Goal: Find specific page/section: Find specific page/section

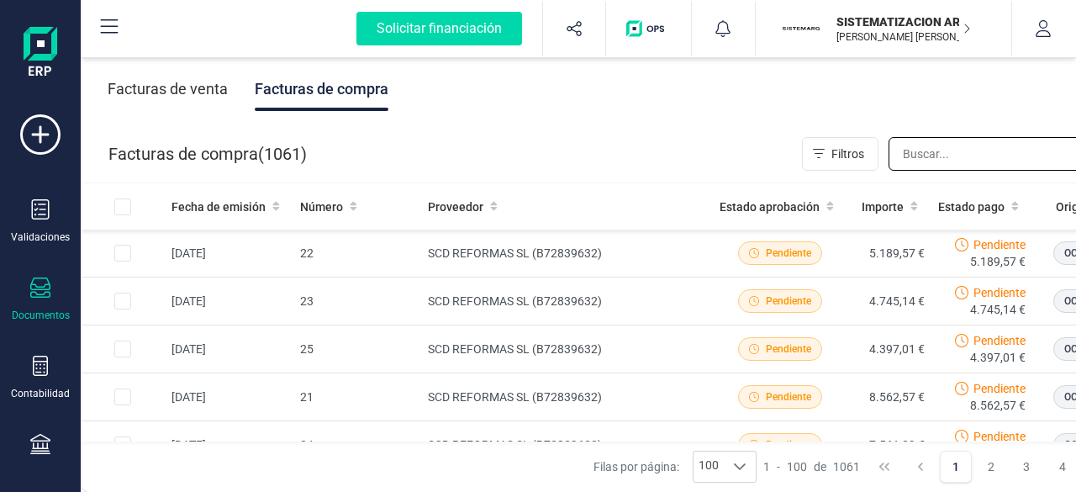
click at [919, 151] on input "text" at bounding box center [1010, 154] width 242 height 34
type input "aljorsa"
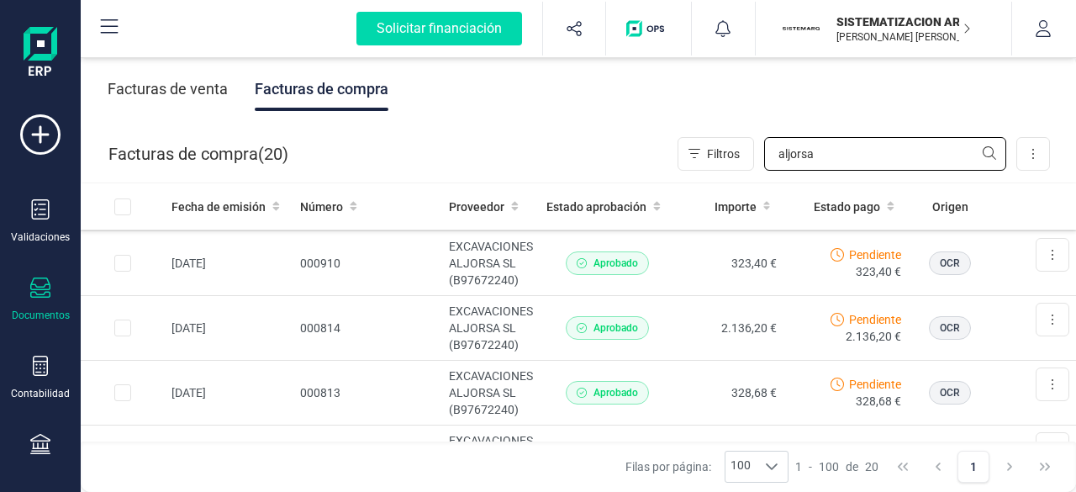
scroll to position [127, 0]
drag, startPoint x: 848, startPoint y: 143, endPoint x: 727, endPoint y: 147, distance: 121.2
click at [727, 147] on div "Filtros aljorsa" at bounding box center [842, 154] width 329 height 34
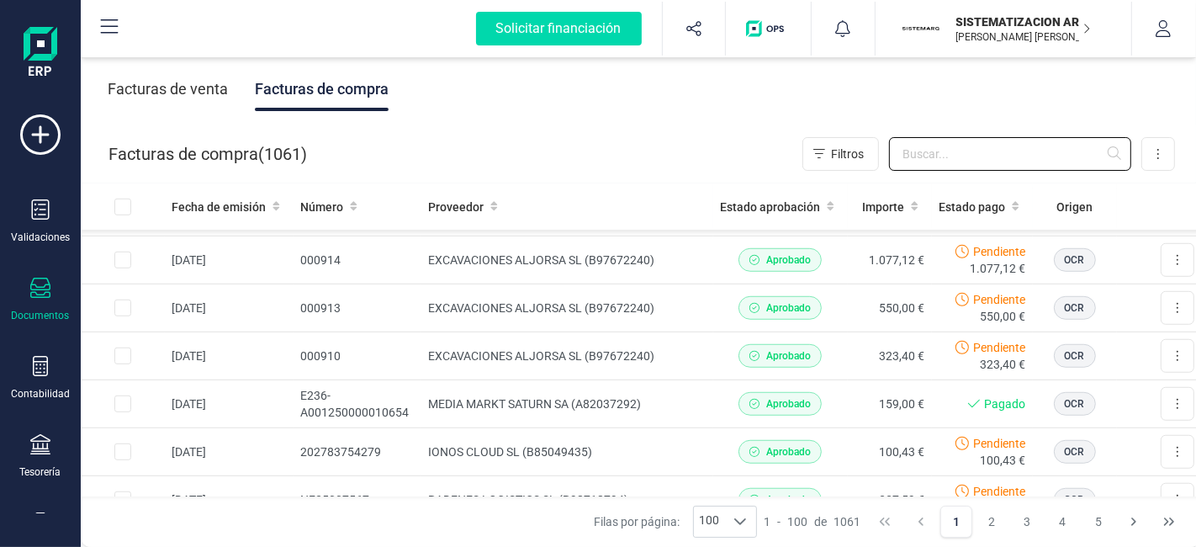
scroll to position [1048, 0]
drag, startPoint x: 1073, startPoint y: 0, endPoint x: 552, endPoint y: 136, distance: 538.9
click at [552, 136] on div "Facturas de compra ( 1061 ) Filtros Importar Carga masiva (Excel) Factura elect…" at bounding box center [642, 153] width 1120 height 57
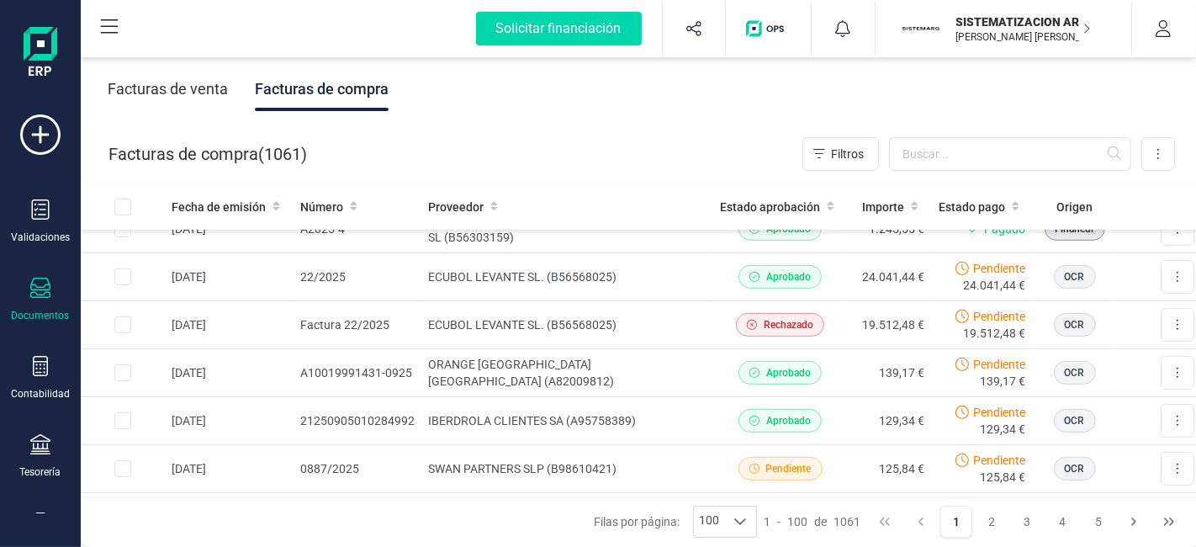
scroll to position [695, 0]
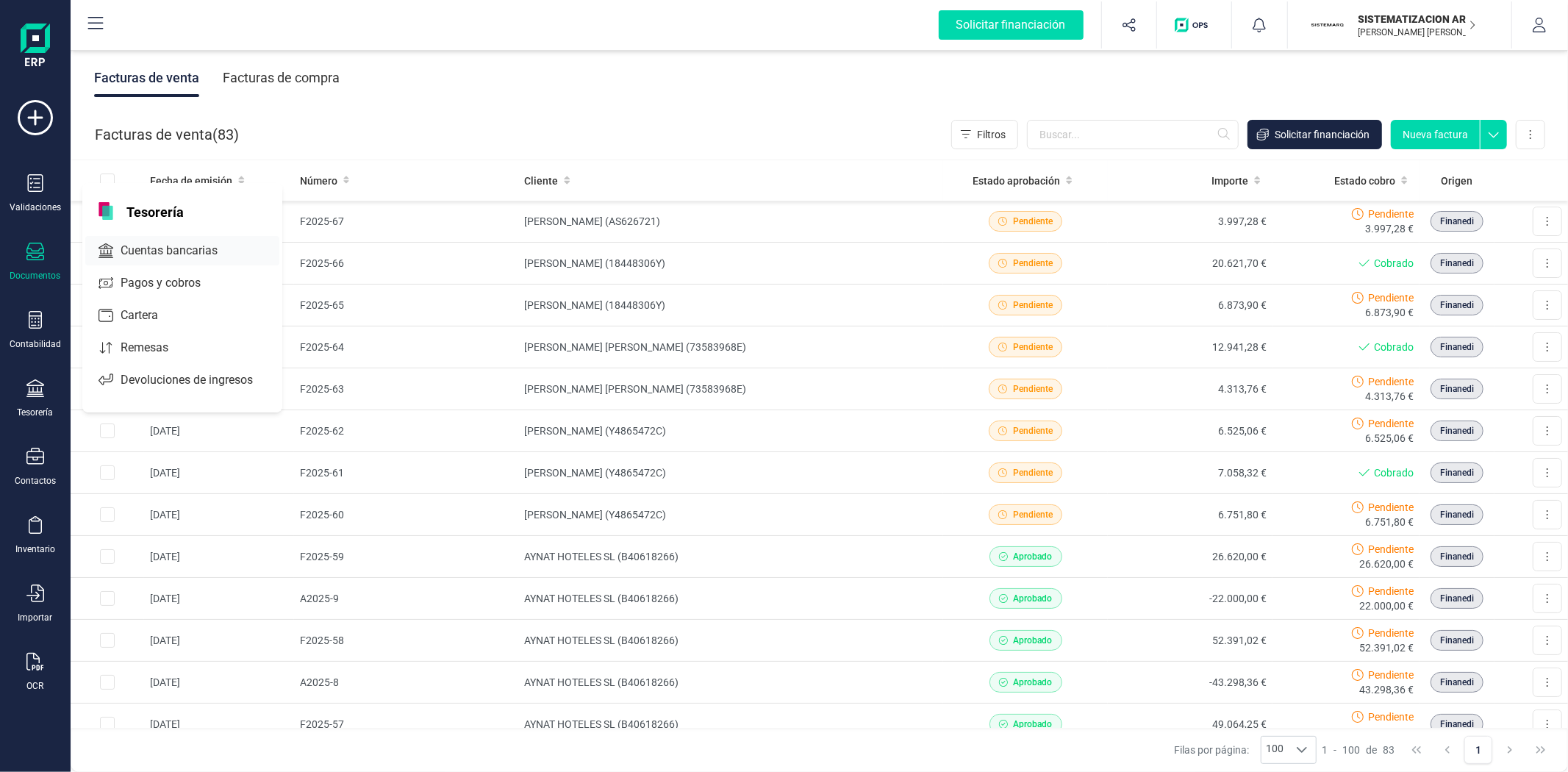
click at [163, 247] on span "Cuentas bancarias" at bounding box center [179, 251] width 129 height 17
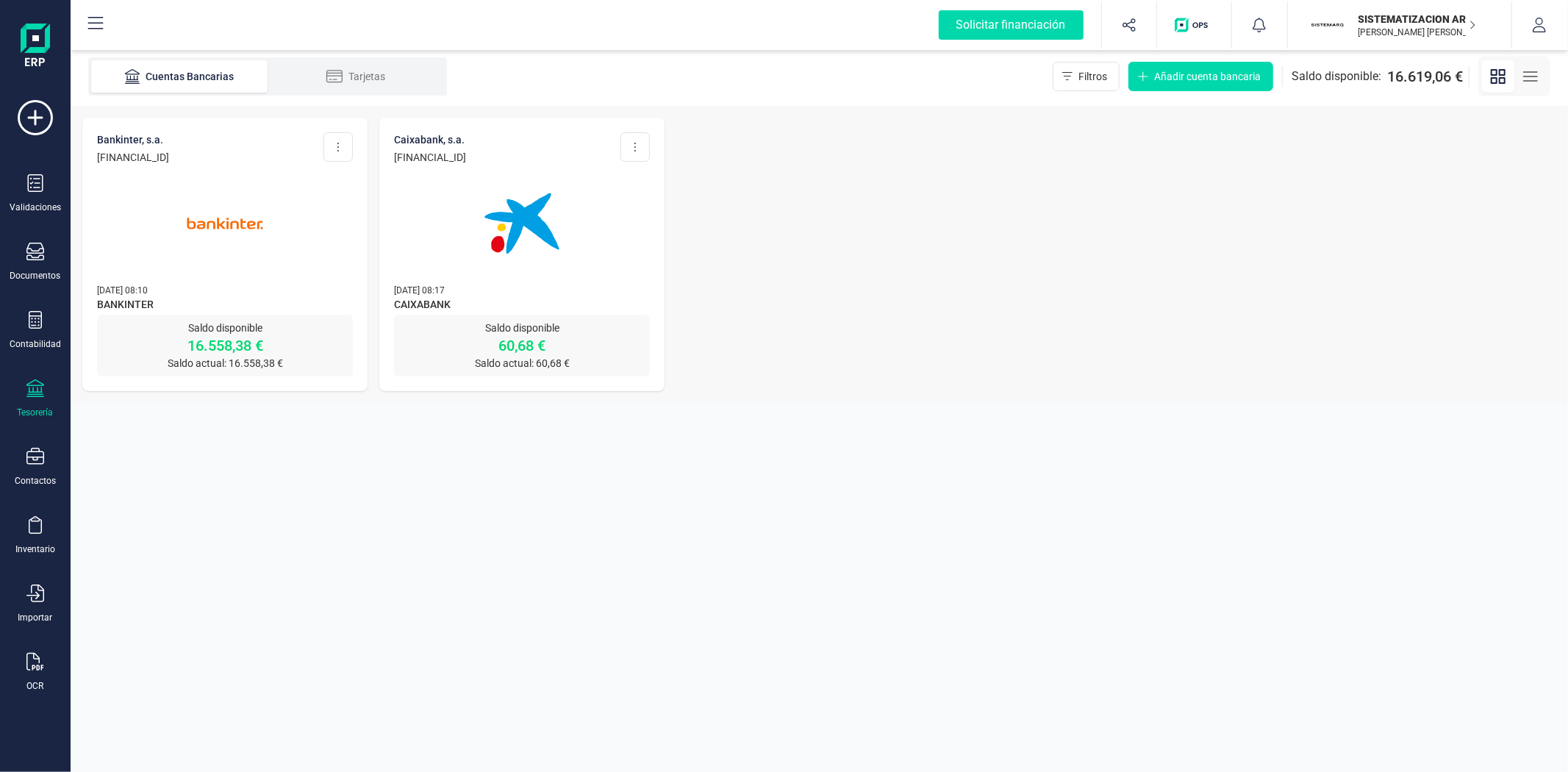
click at [559, 266] on img at bounding box center [521, 223] width 123 height 123
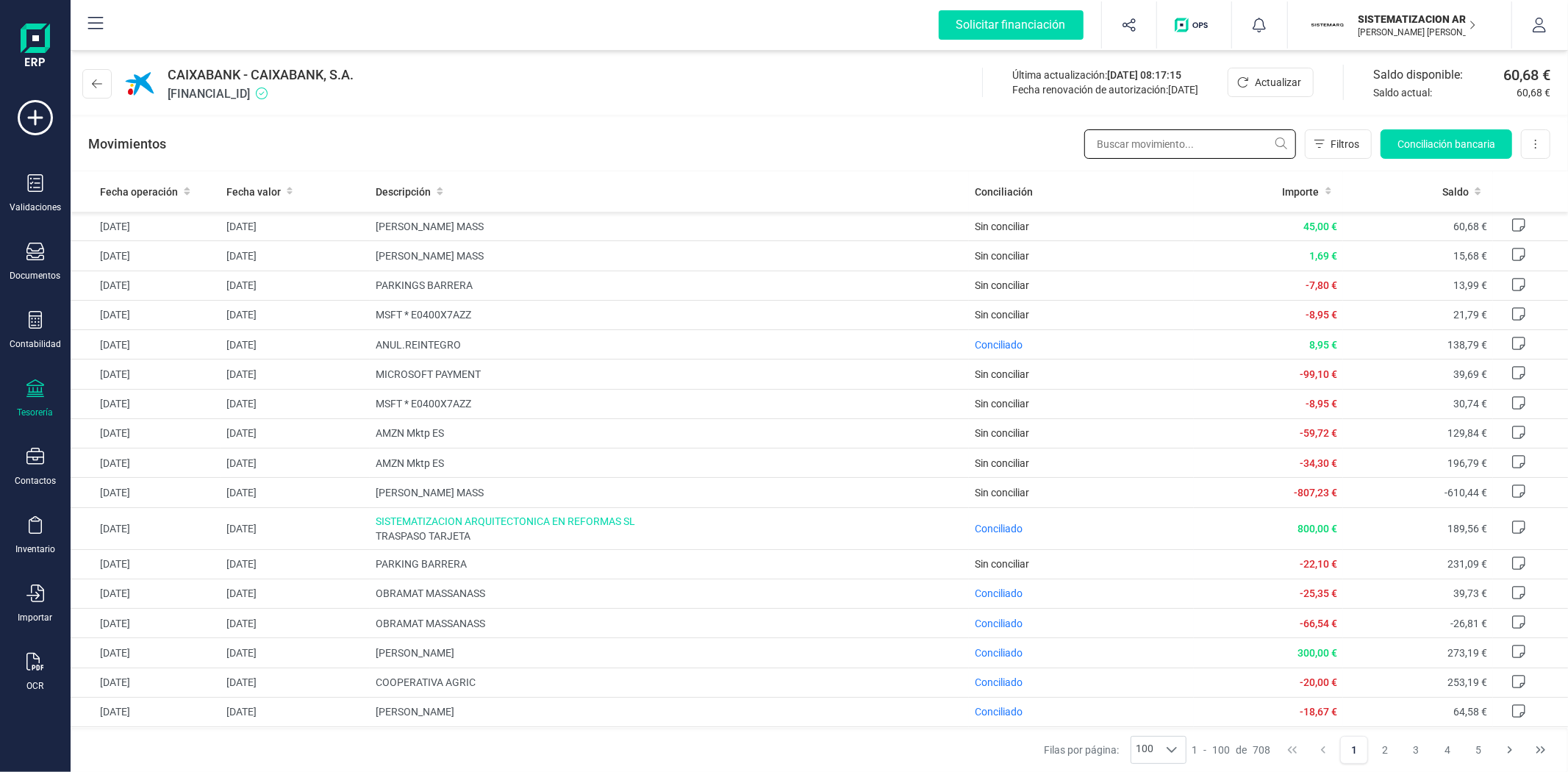
click at [1127, 150] on input "text" at bounding box center [1190, 144] width 212 height 30
click at [11, 269] on div "Documentos" at bounding box center [35, 262] width 59 height 39
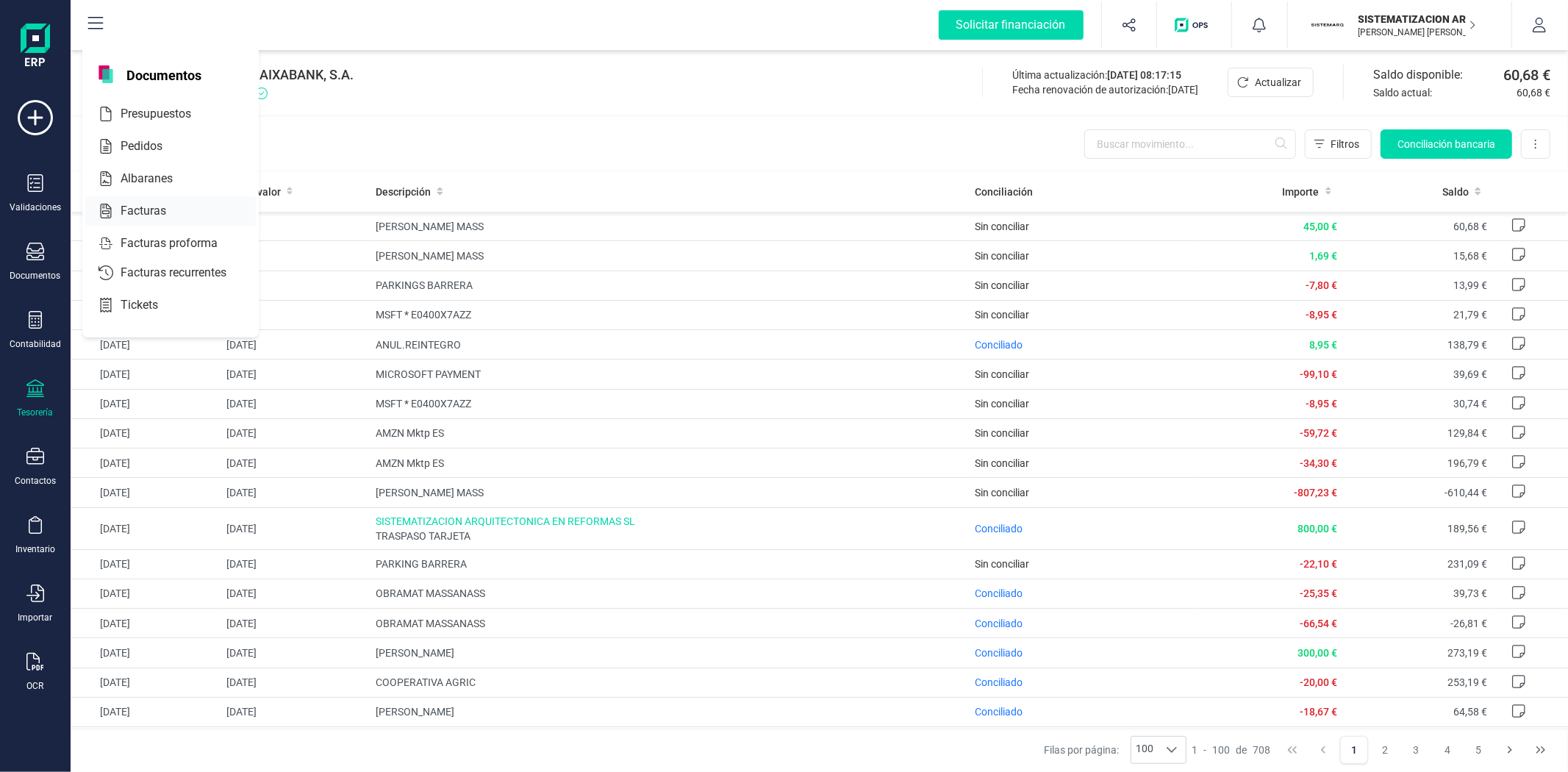
click at [160, 202] on span "Facturas" at bounding box center [153, 211] width 78 height 17
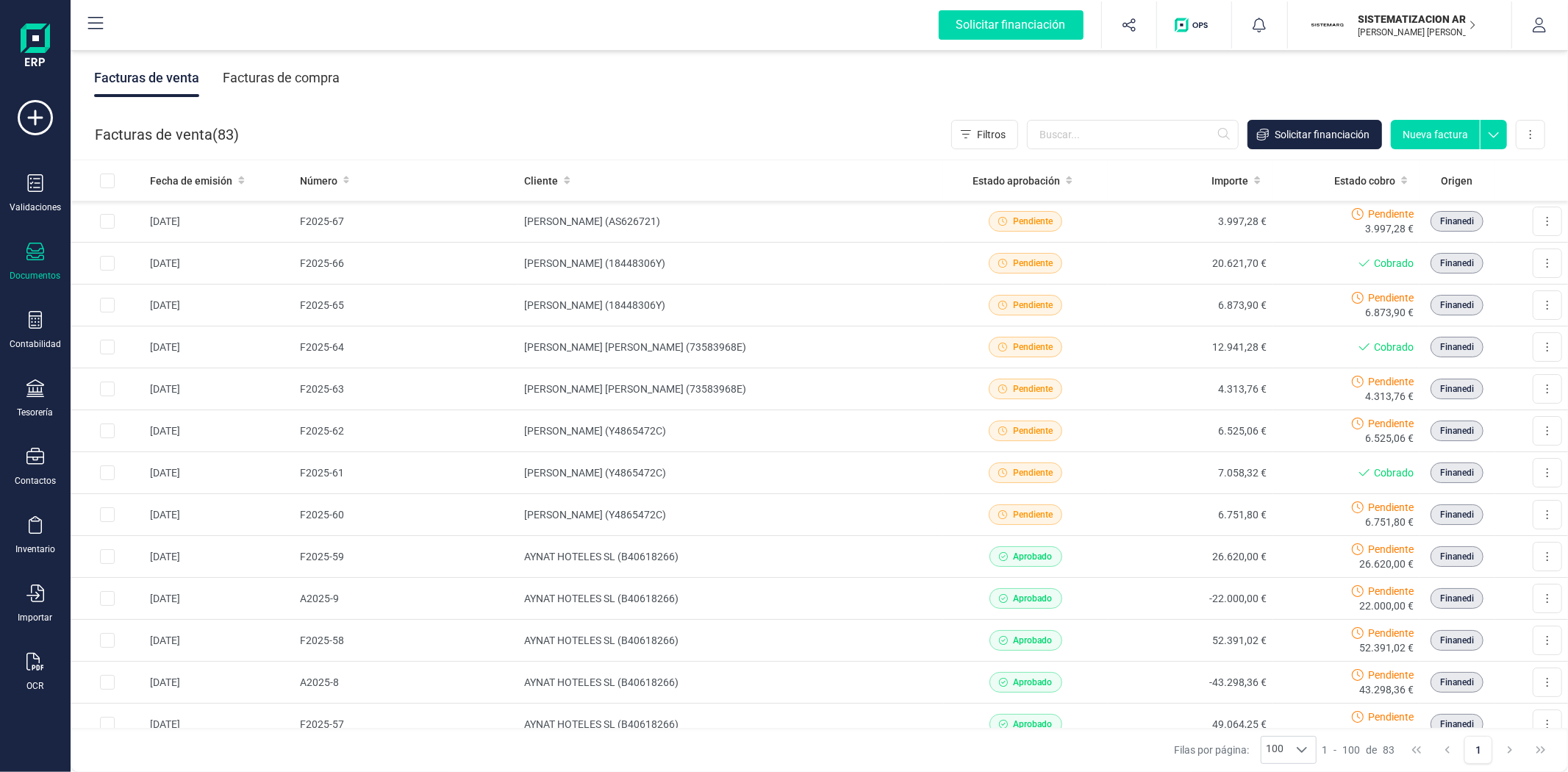
click at [275, 52] on div "Facturas de venta Facturas de compra" at bounding box center [819, 78] width 1497 height 62
click at [280, 82] on div "Facturas de compra" at bounding box center [281, 78] width 117 height 38
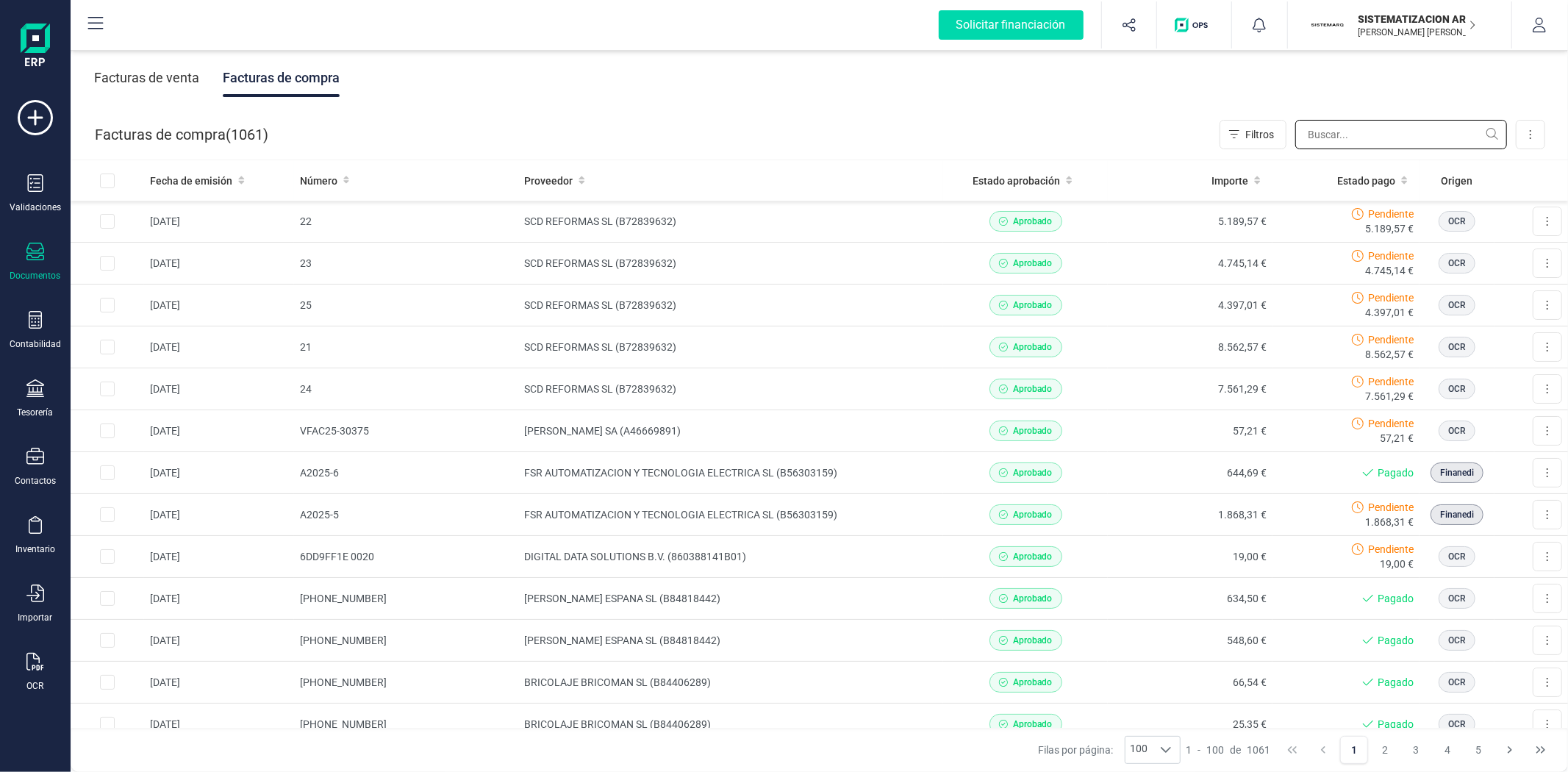
click at [1384, 130] on input "text" at bounding box center [1401, 135] width 212 height 30
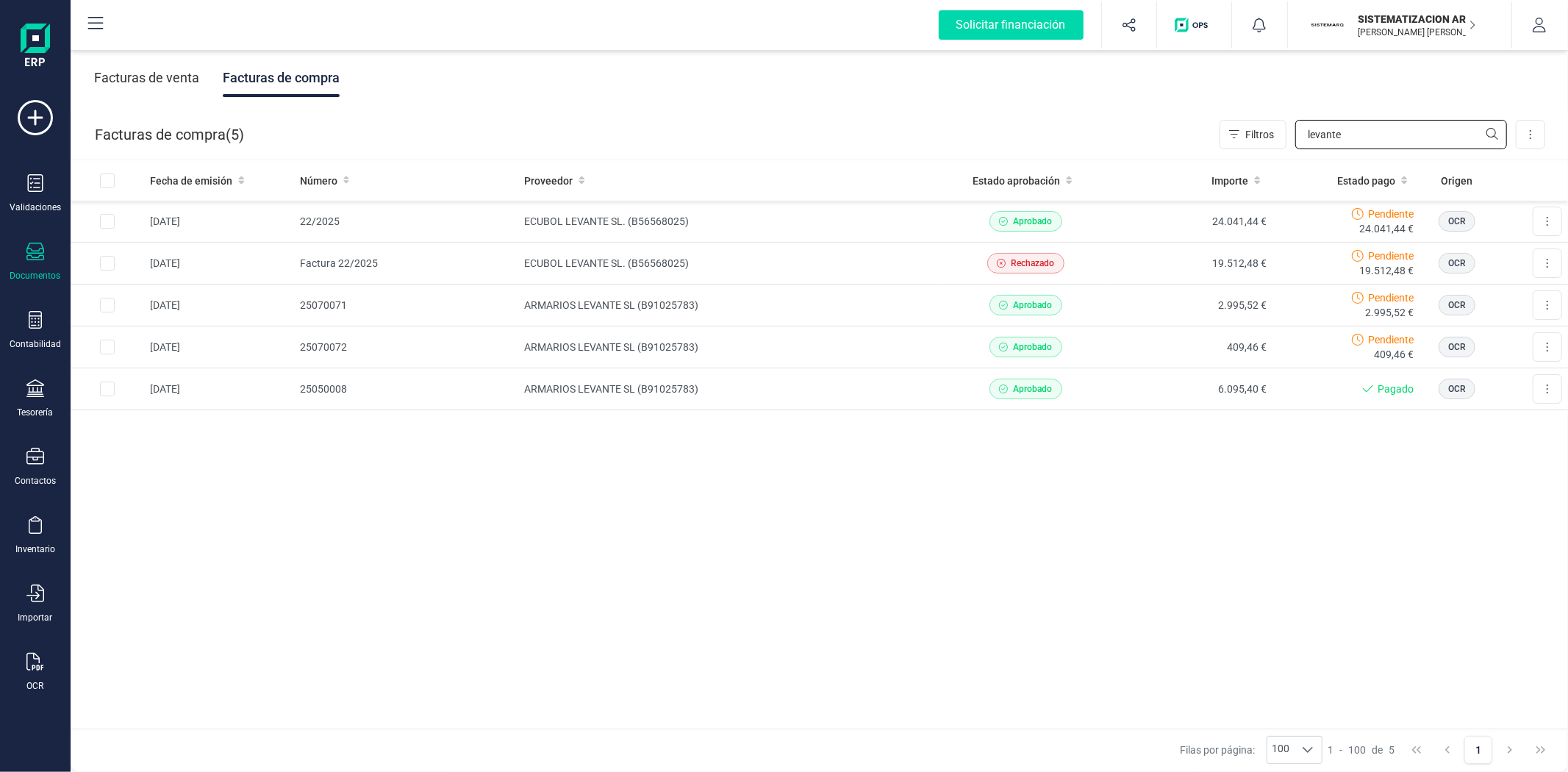
type input "levante"
